Goal: Find contact information: Find contact information

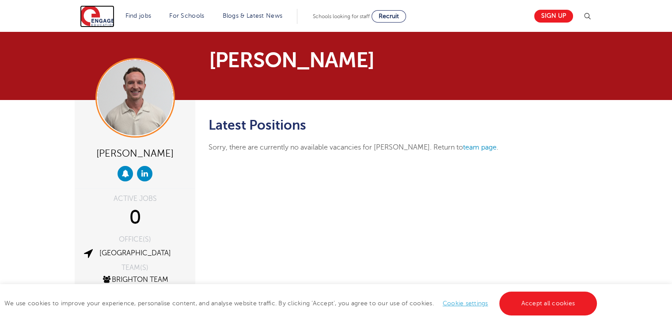
click at [108, 20] on img at bounding box center [97, 16] width 34 height 22
